Goal: Transaction & Acquisition: Purchase product/service

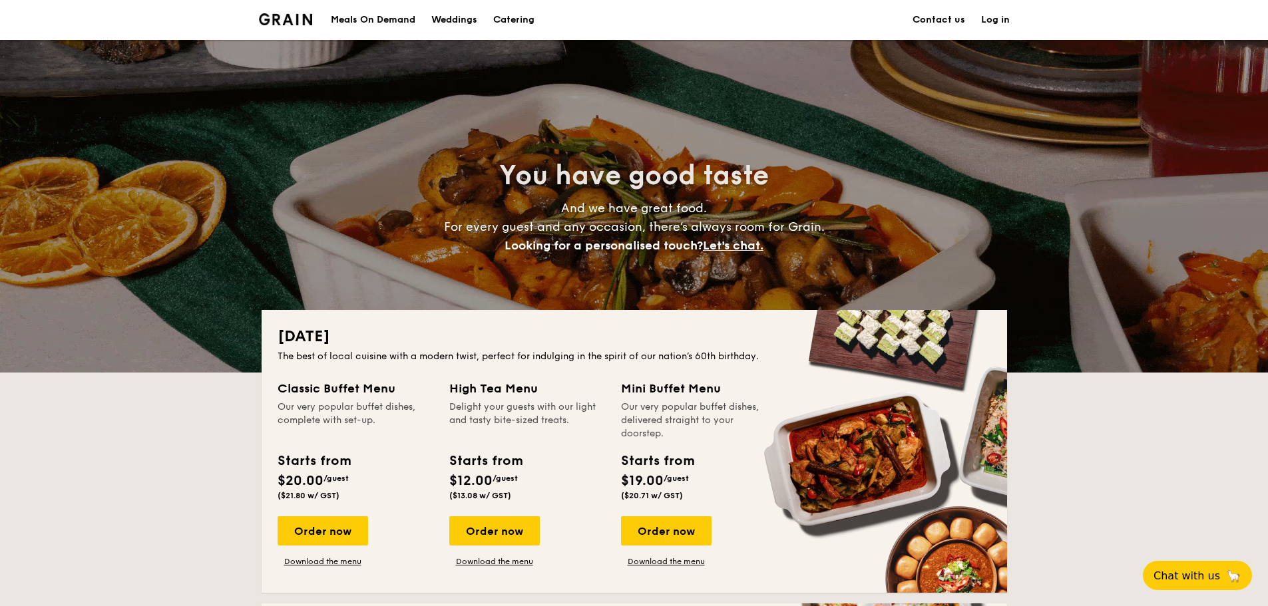
click at [366, 19] on div "Meals On Demand" at bounding box center [373, 20] width 85 height 40
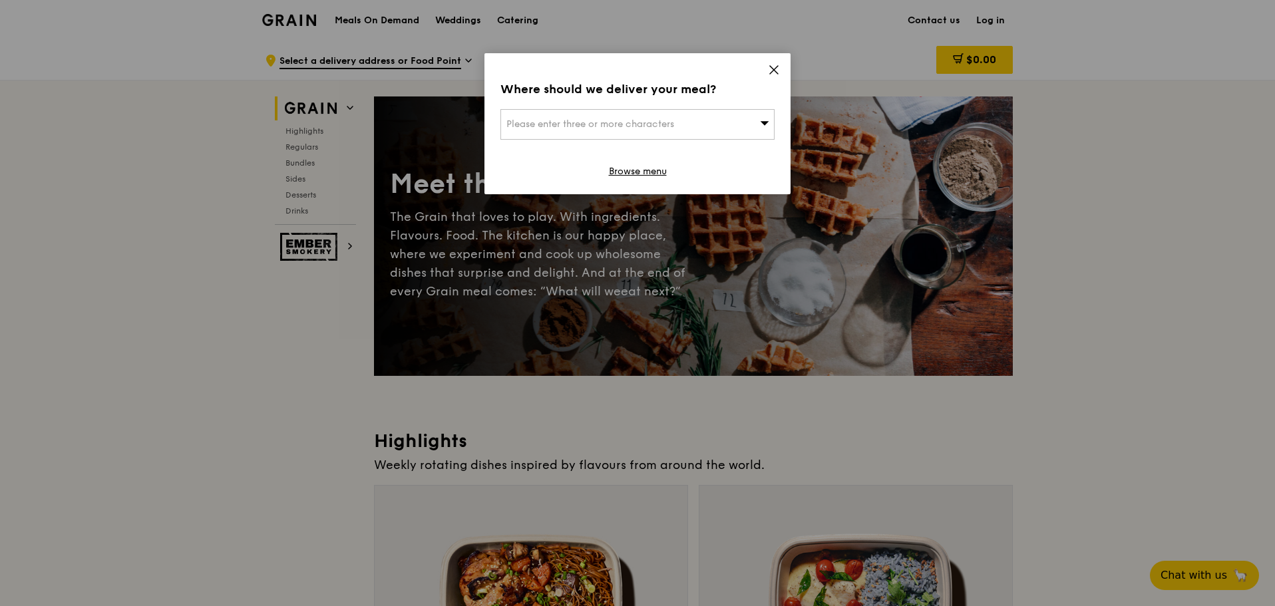
click at [775, 69] on icon at bounding box center [774, 70] width 8 height 8
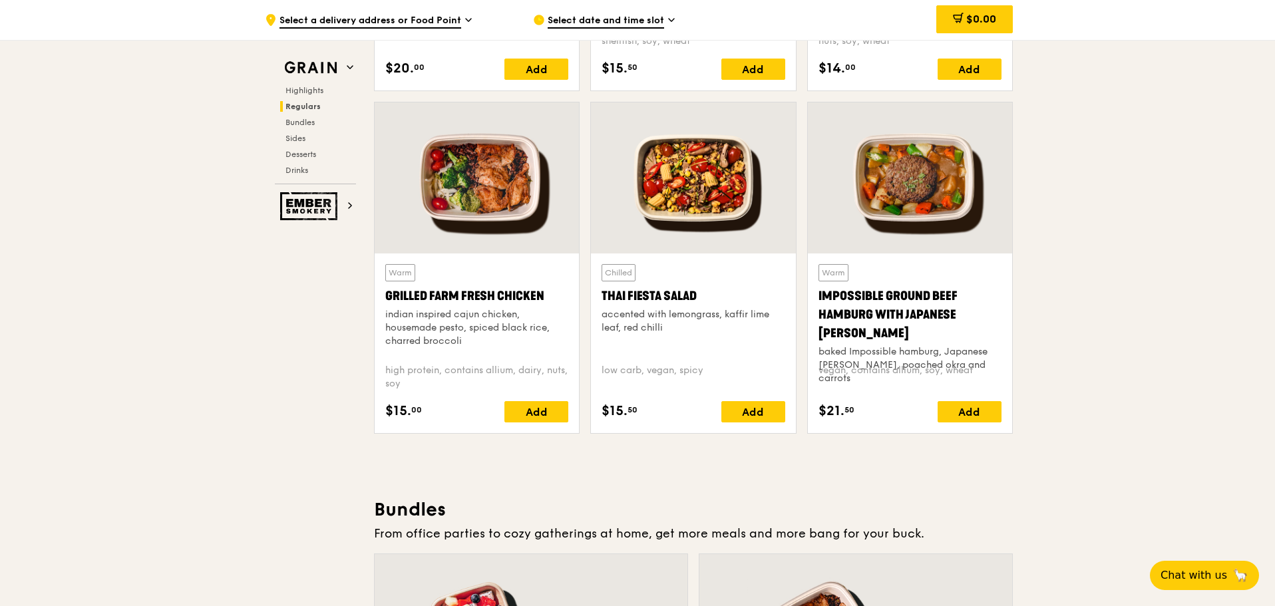
scroll to position [1399, 0]
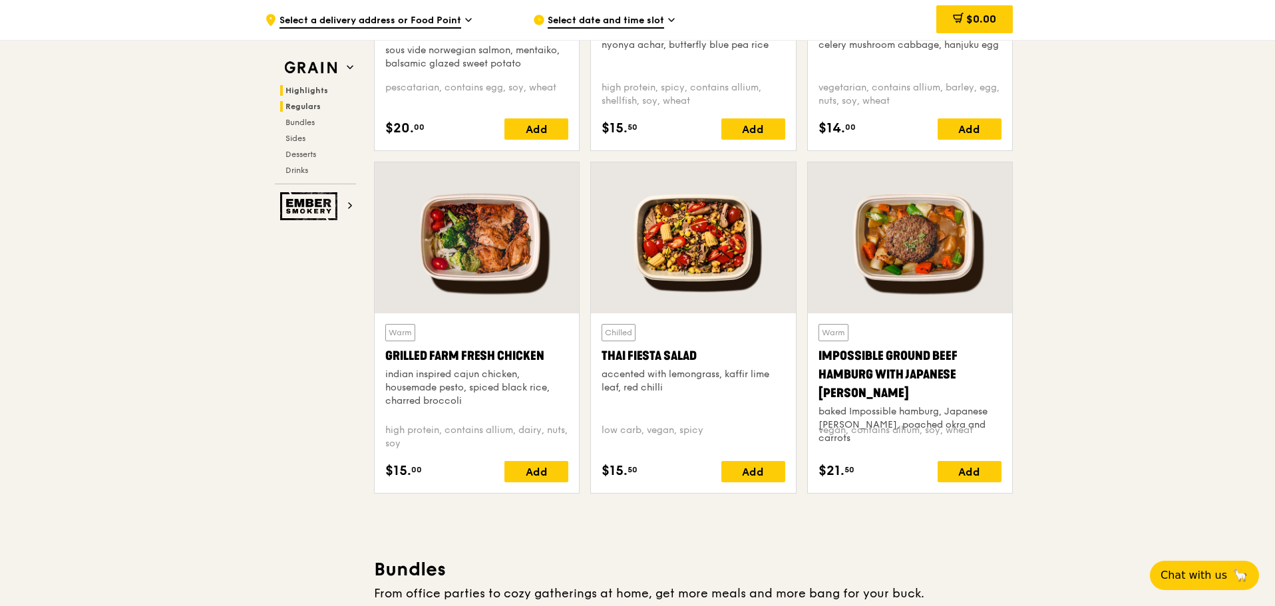
click at [322, 90] on span "Highlights" at bounding box center [307, 90] width 43 height 9
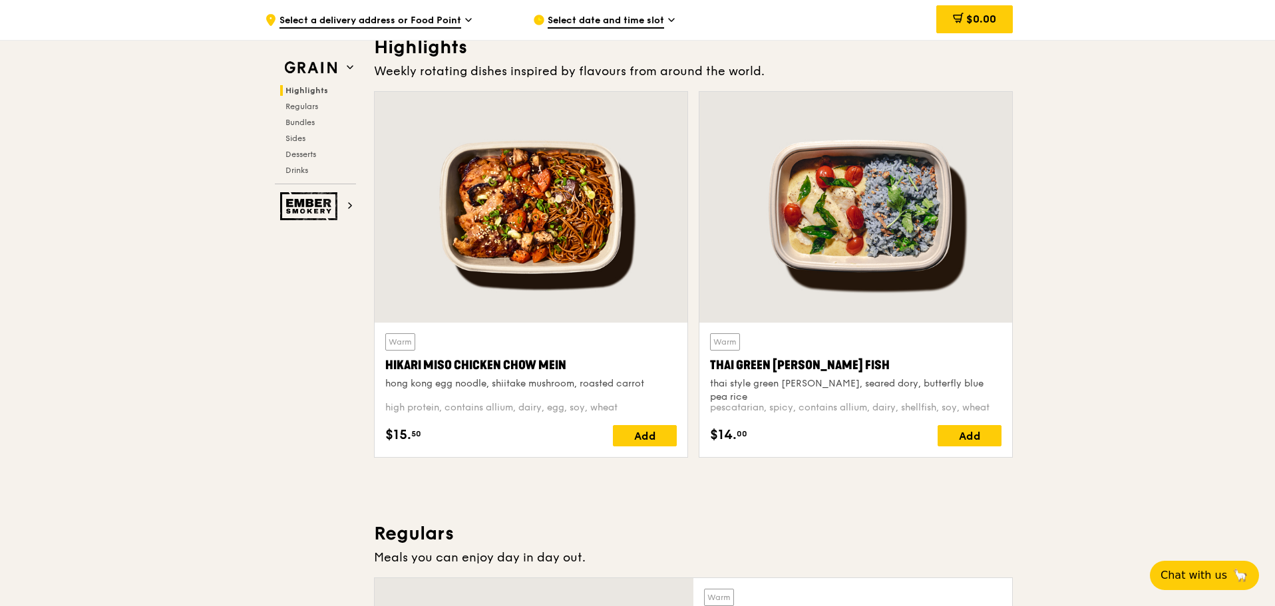
scroll to position [375, 0]
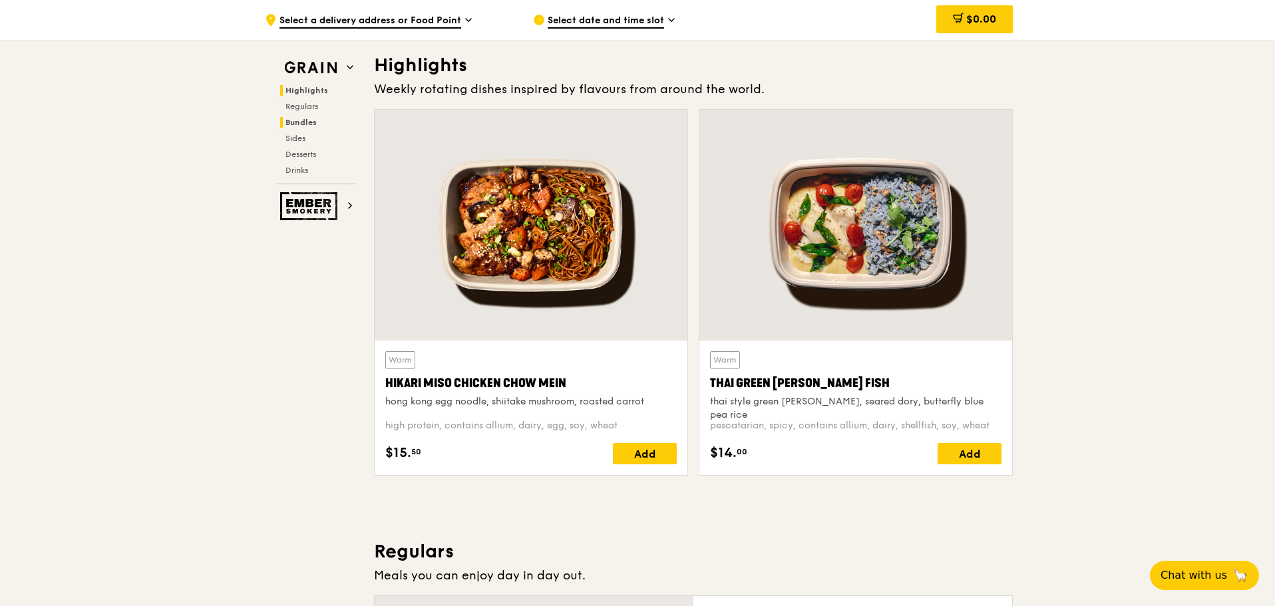
click at [312, 121] on span "Bundles" at bounding box center [301, 122] width 31 height 9
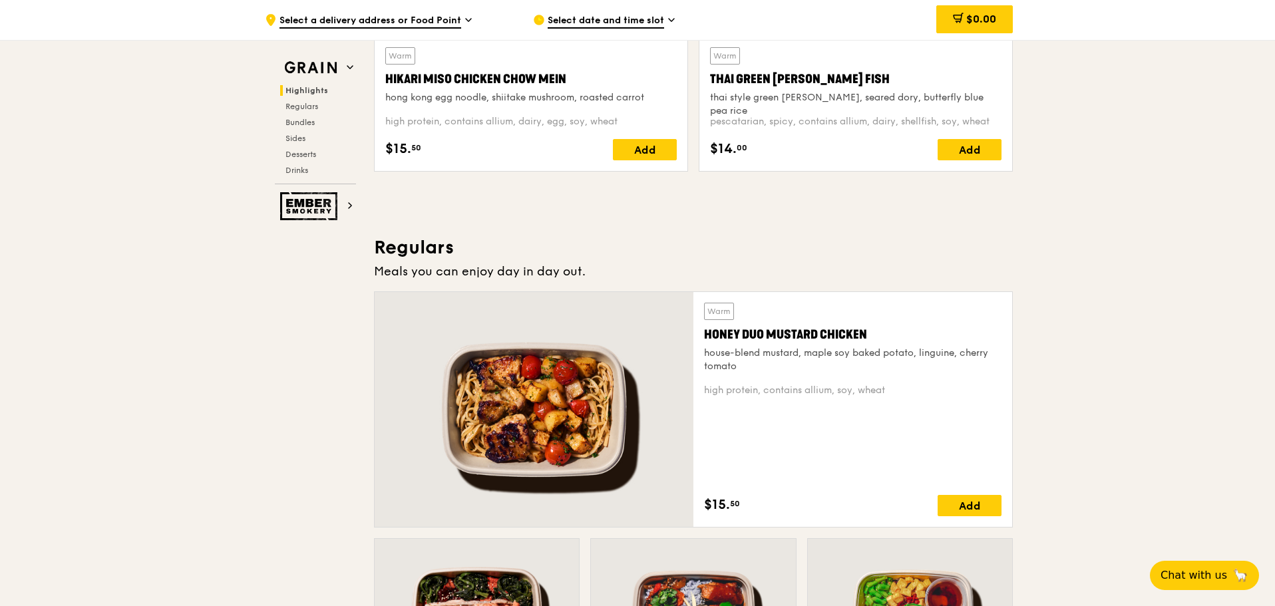
scroll to position [500, 0]
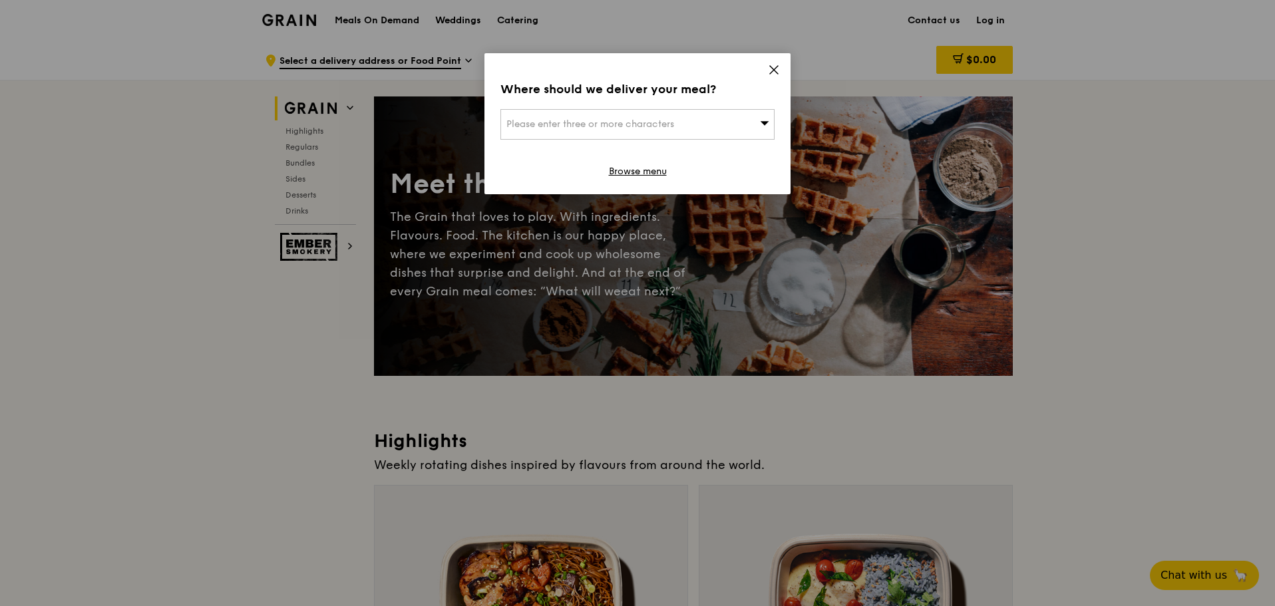
click at [774, 67] on icon at bounding box center [774, 70] width 12 height 12
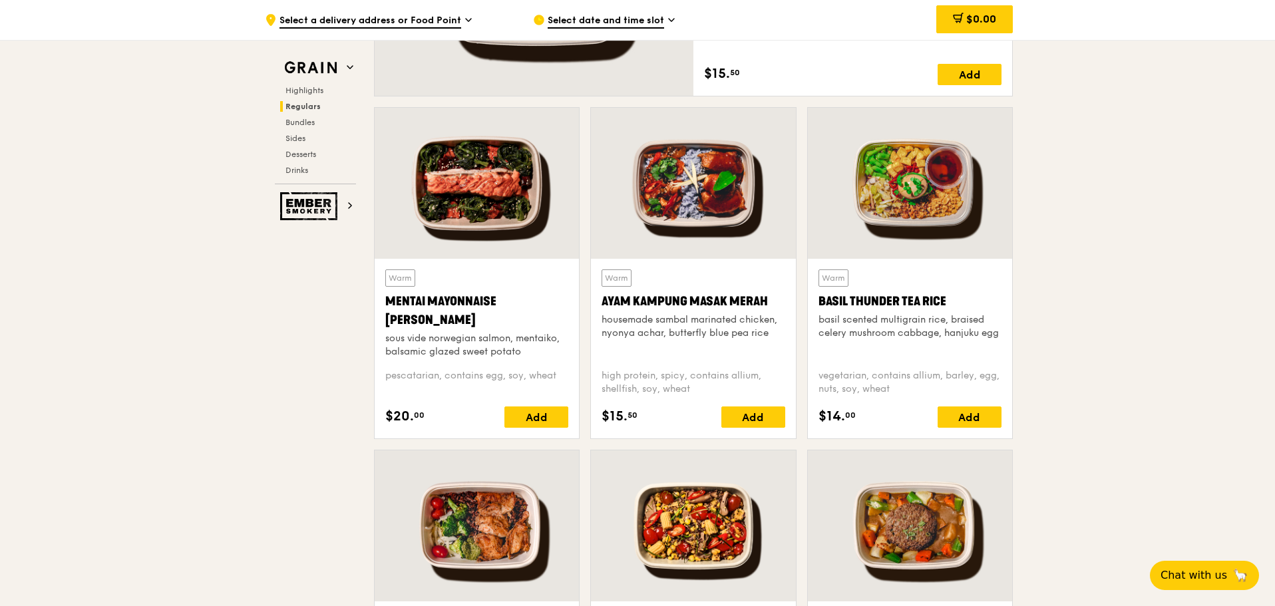
scroll to position [1261, 0]
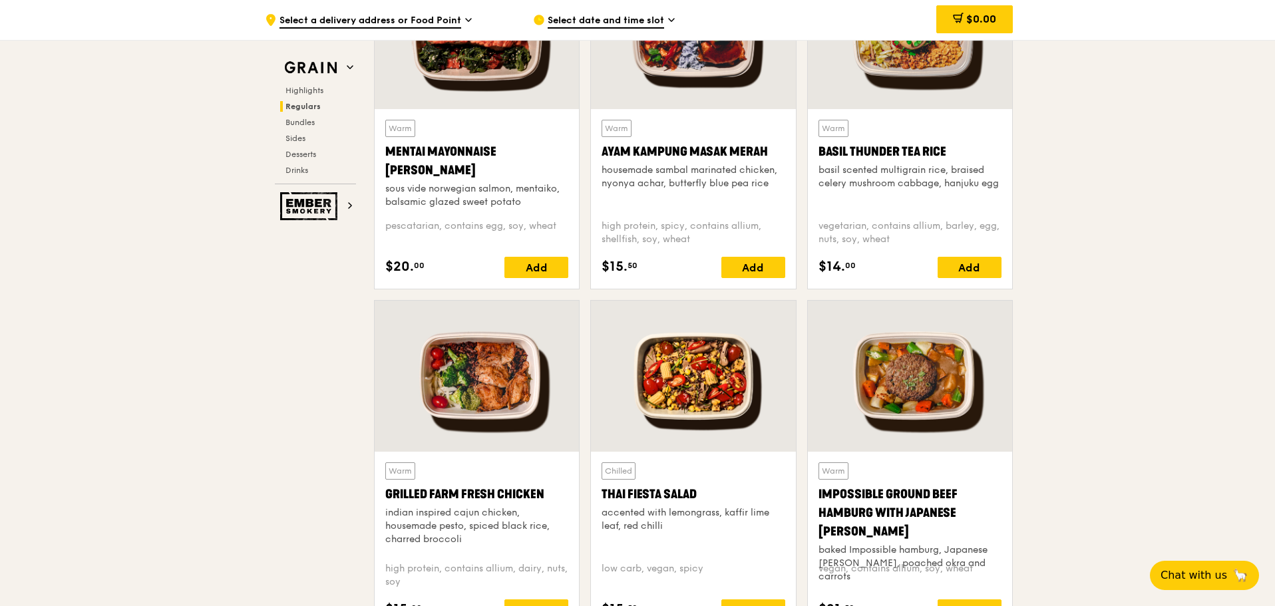
click at [471, 236] on div "pescatarian, contains egg, soy, wheat" at bounding box center [476, 233] width 183 height 27
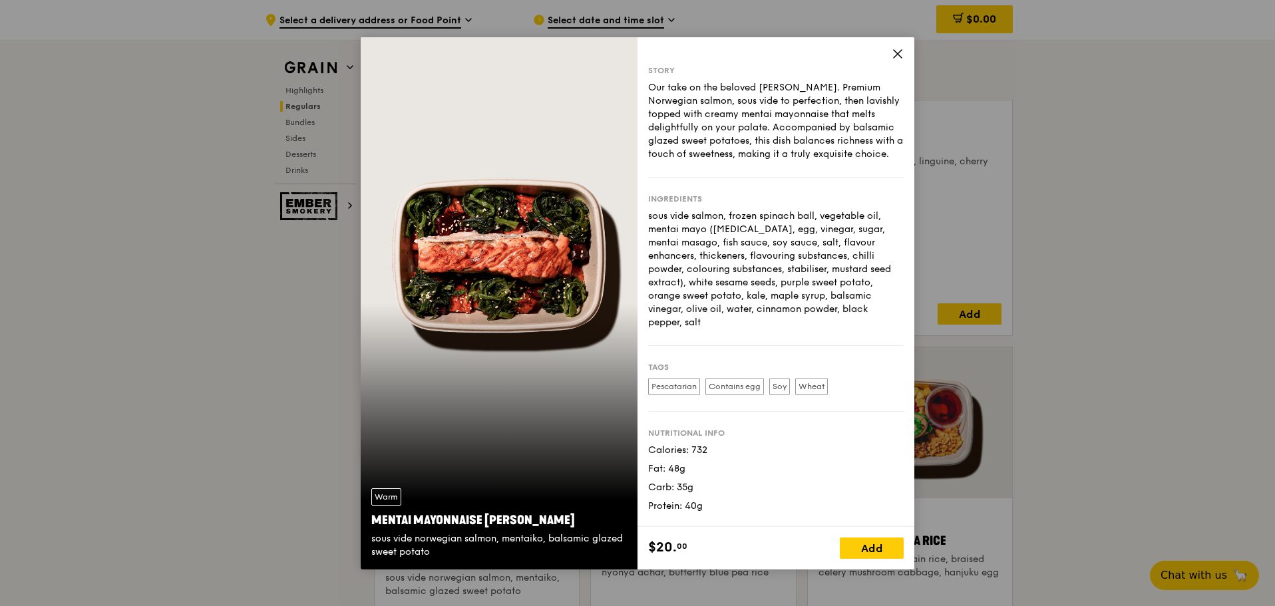
scroll to position [867, 0]
click at [904, 51] on div "Story Our take on the beloved mentaiko salmon. Premium Norwegian salmon, sous v…" at bounding box center [776, 303] width 277 height 533
drag, startPoint x: 903, startPoint y: 50, endPoint x: 946, endPoint y: 98, distance: 64.1
click at [903, 50] on icon at bounding box center [898, 54] width 12 height 12
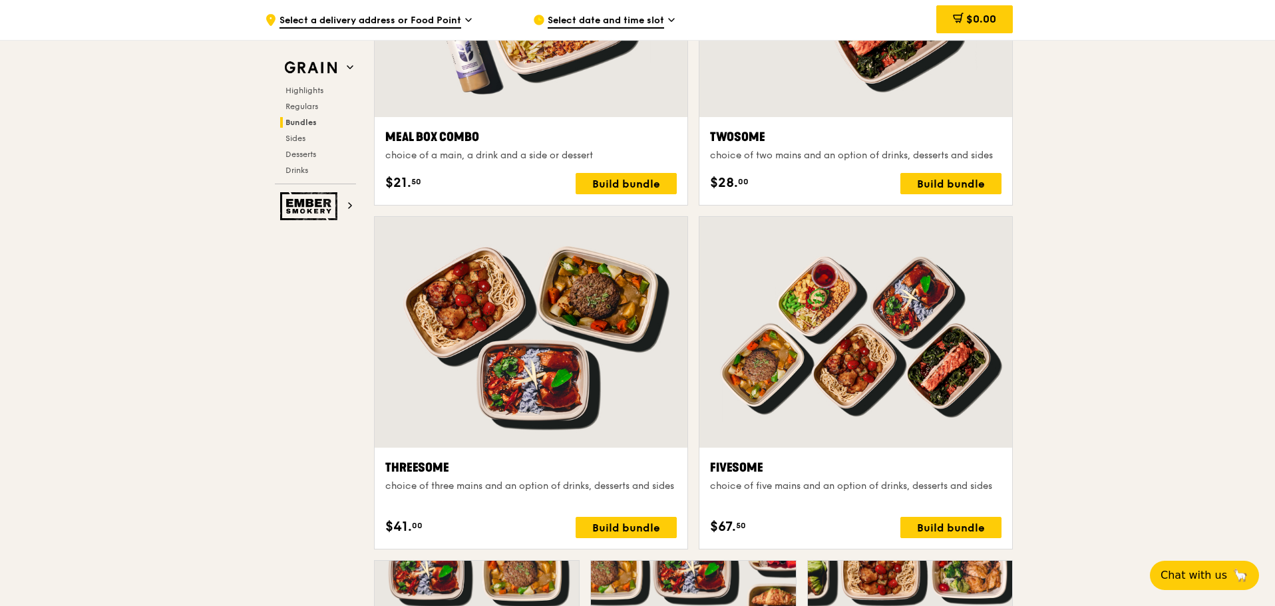
scroll to position [2287, 0]
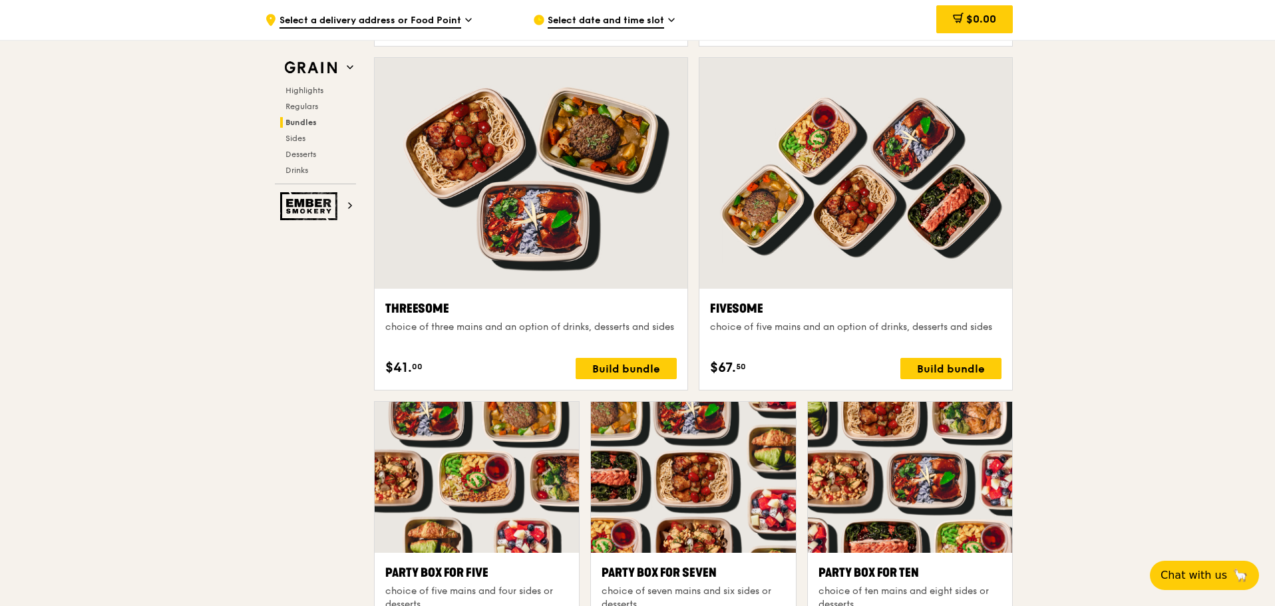
drag, startPoint x: 1274, startPoint y: 251, endPoint x: 1272, endPoint y: 258, distance: 6.9
click at [1272, 258] on div ".cls-1 { fill: none; stroke: #fff; stroke-linecap: round; stroke-linejoin: roun…" at bounding box center [637, 557] width 1275 height 5608
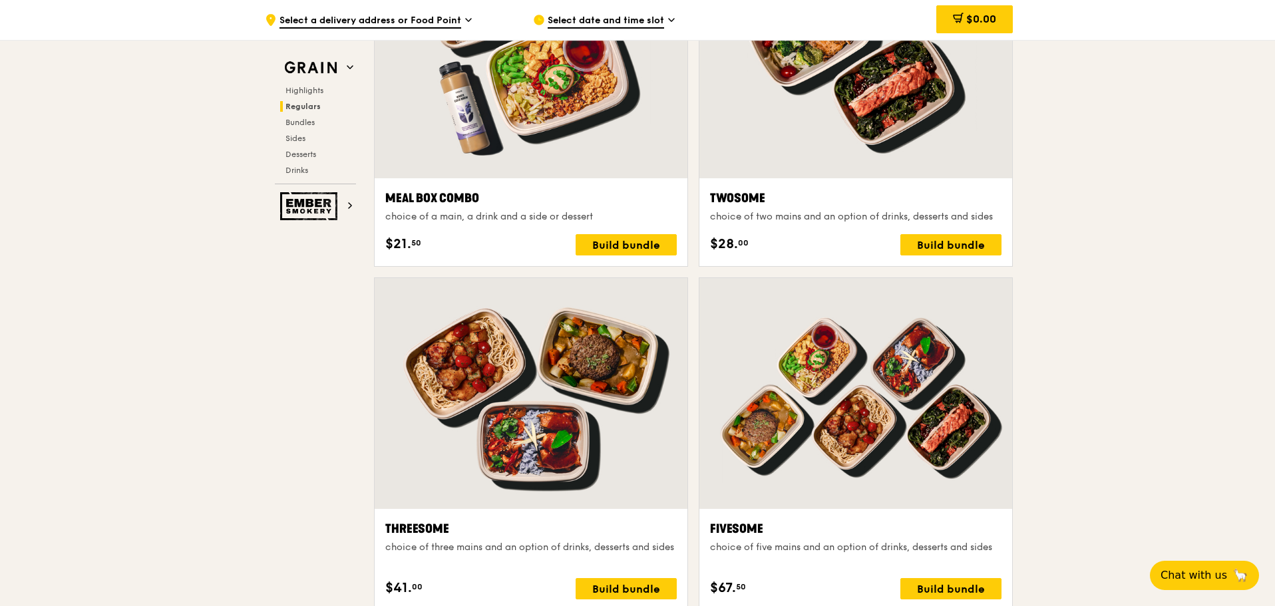
scroll to position [1519, 0]
